Goal: Task Accomplishment & Management: Manage account settings

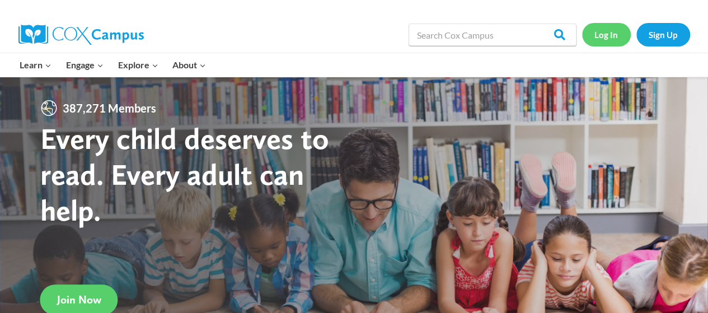
click at [614, 36] on link "Log In" at bounding box center [606, 34] width 49 height 23
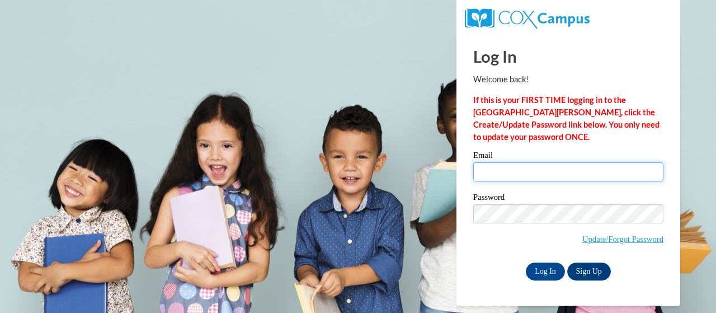
click at [506, 175] on input "Email" at bounding box center [568, 171] width 190 height 19
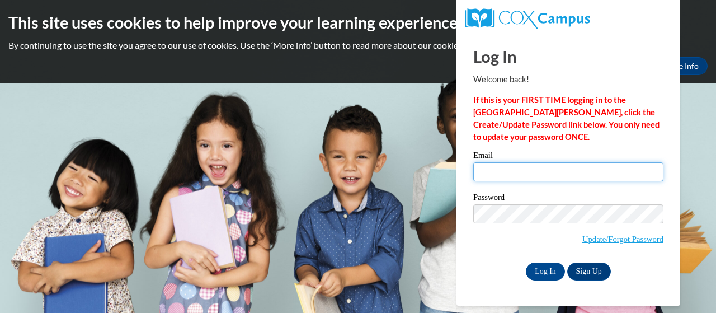
type input "proctor.michelle.r@muscogee.k12.ga.us"
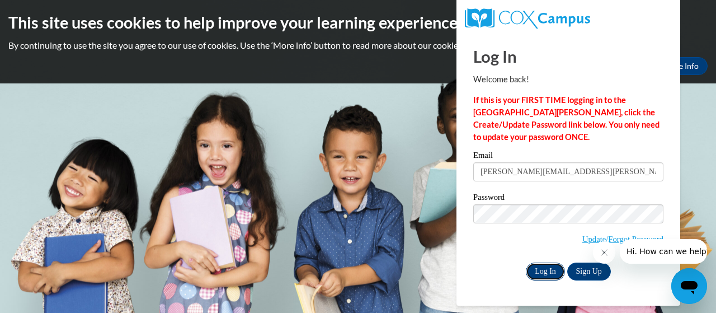
click at [548, 271] on input "Log In" at bounding box center [545, 271] width 39 height 18
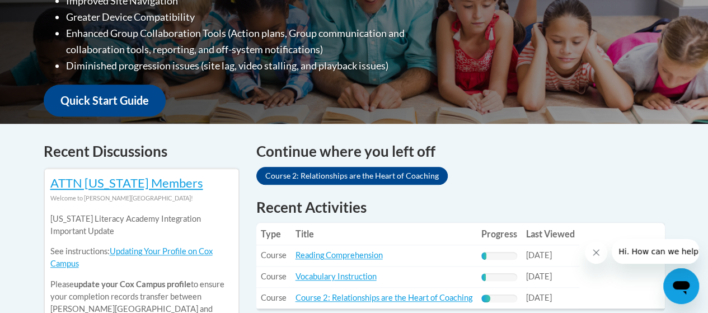
scroll to position [414, 0]
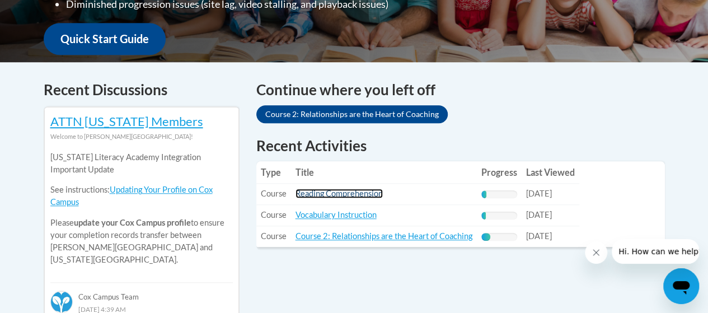
click at [312, 192] on link "Reading Comprehension" at bounding box center [338, 193] width 87 height 10
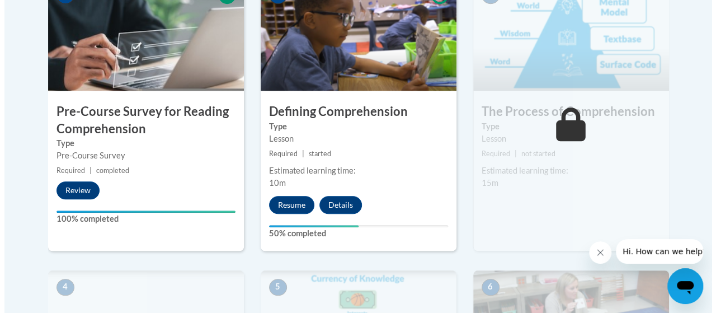
scroll to position [398, 0]
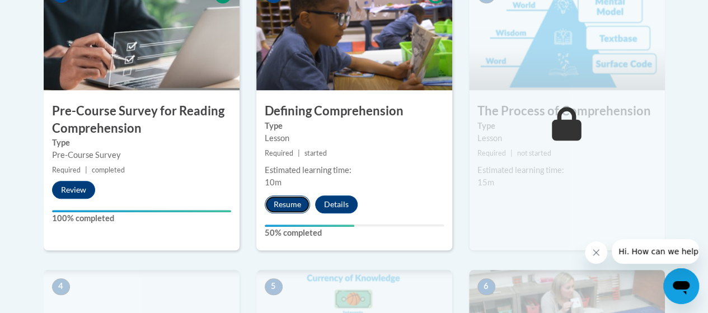
click at [286, 201] on button "Resume" at bounding box center [287, 204] width 45 height 18
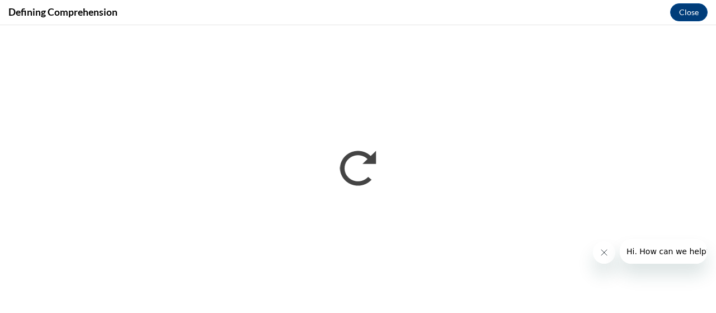
scroll to position [0, 0]
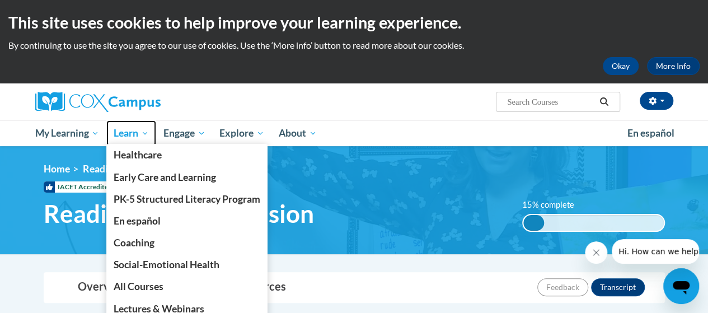
click at [144, 126] on span "Learn" at bounding box center [131, 132] width 35 height 13
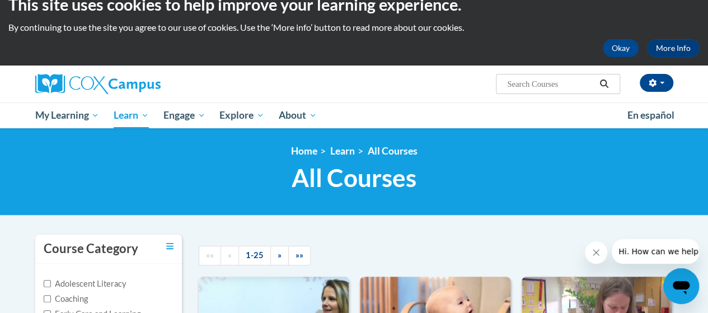
click at [576, 107] on ul "My Learning My Learning My Course Progress Certificates My Action Plans Group D…" at bounding box center [324, 115] width 592 height 26
click at [575, 177] on h1 "All Courses All Courses" at bounding box center [354, 178] width 638 height 30
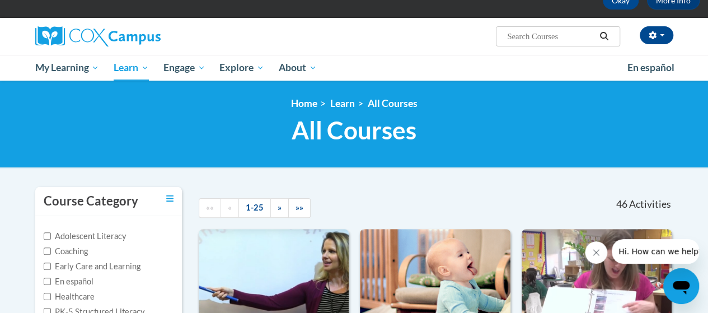
scroll to position [63, 0]
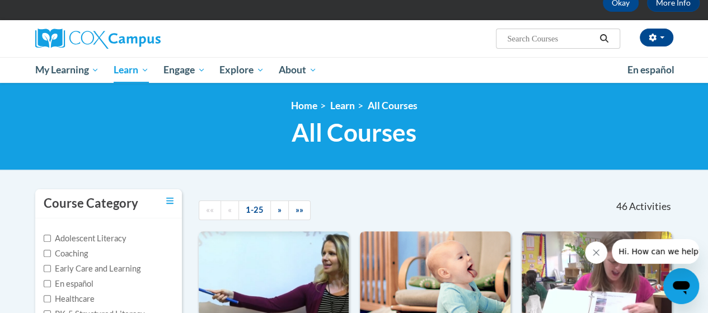
click at [299, 135] on span "All Courses" at bounding box center [353, 132] width 125 height 30
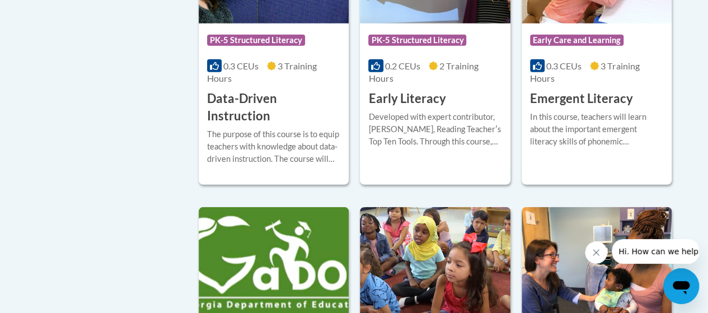
scroll to position [1371, 0]
